Goal: Task Accomplishment & Management: Manage account settings

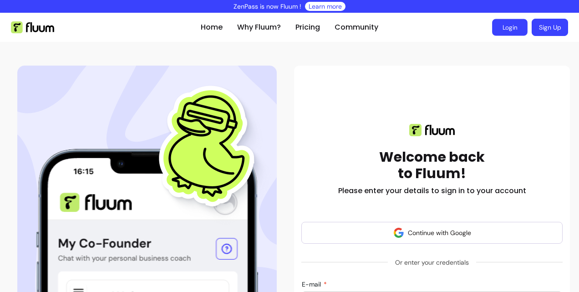
click at [506, 23] on link "Login" at bounding box center [509, 27] width 35 height 17
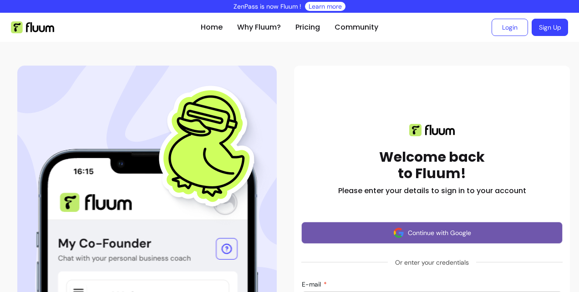
click at [456, 232] on button "Continue with Google" at bounding box center [431, 233] width 261 height 22
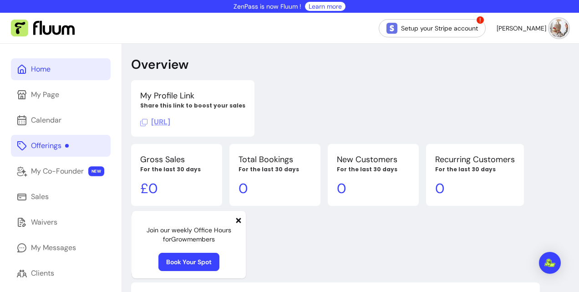
click at [64, 146] on div "Offerings" at bounding box center [50, 145] width 38 height 11
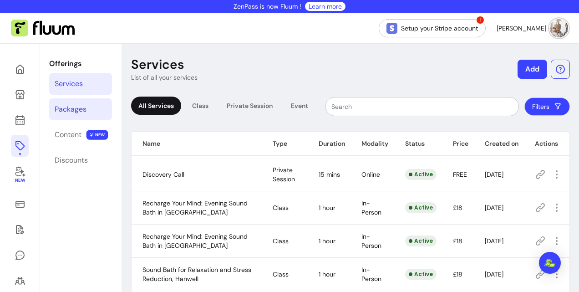
click at [77, 112] on div "Packages" at bounding box center [71, 109] width 32 height 11
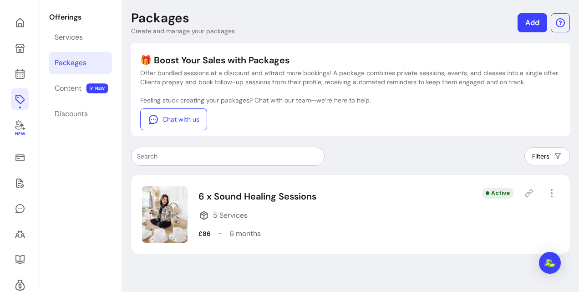
scroll to position [90, 0]
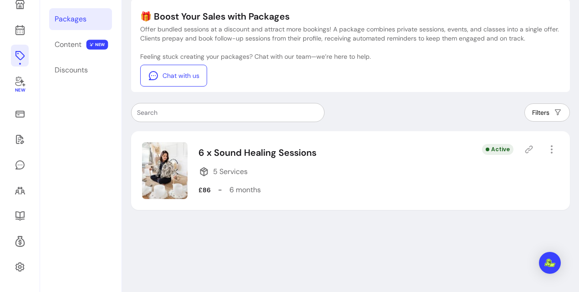
click at [525, 148] on icon at bounding box center [529, 150] width 8 height 8
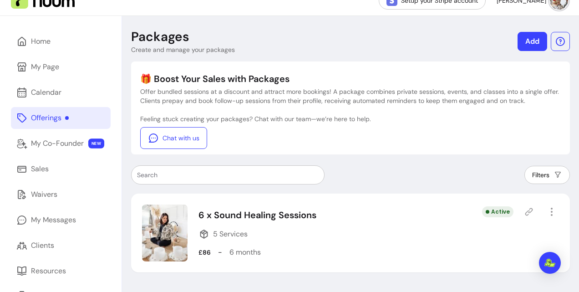
scroll to position [0, 0]
